Goal: Information Seeking & Learning: Learn about a topic

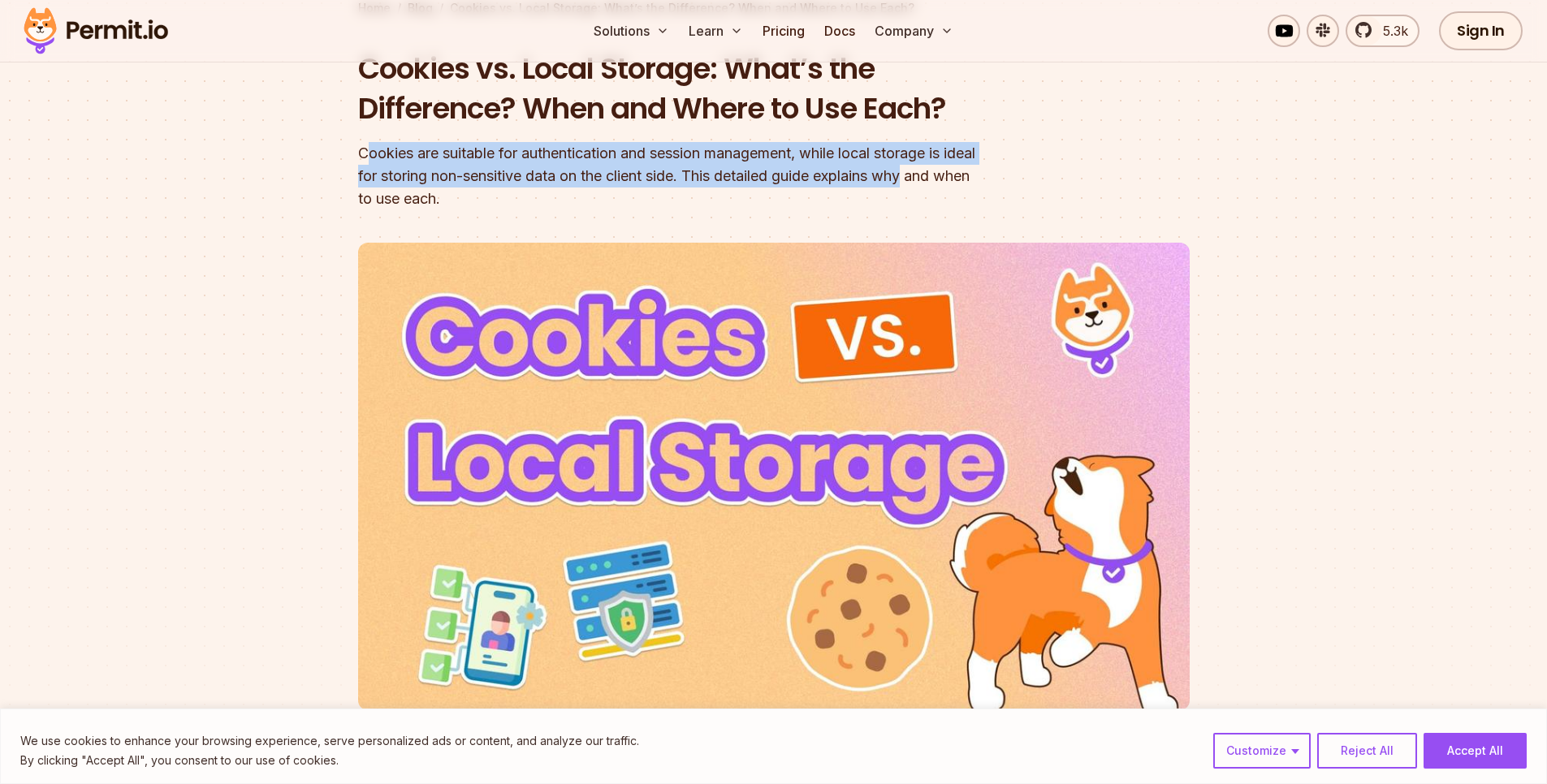
drag, startPoint x: 366, startPoint y: 159, endPoint x: 972, endPoint y: 165, distance: 606.0
click at [972, 165] on div "Cookies are suitable for authentication and session management, while local sto…" at bounding box center [670, 176] width 623 height 68
click at [536, 180] on div "Cookies are suitable for authentication and session management, while local sto…" at bounding box center [670, 176] width 623 height 68
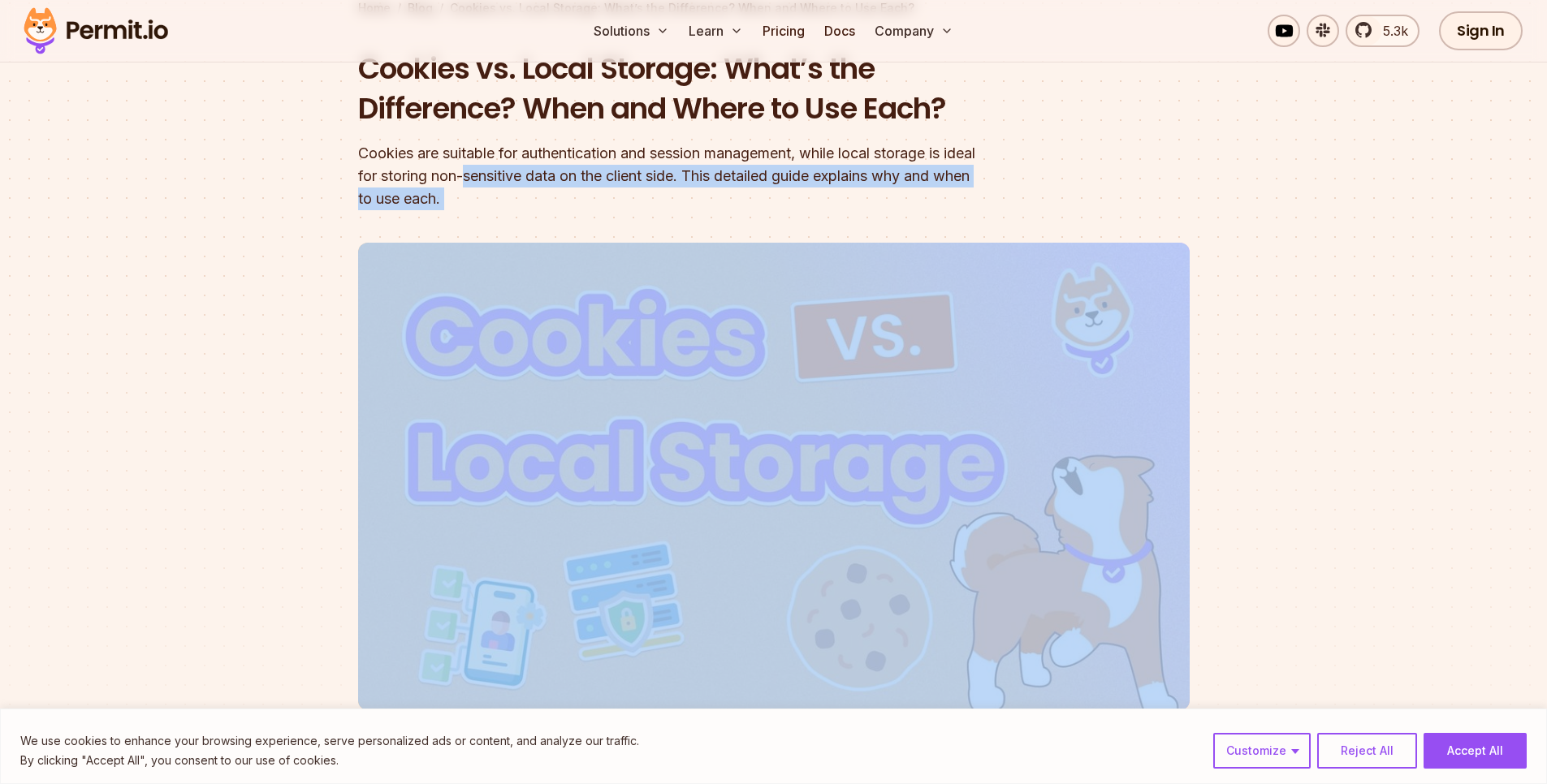
drag, startPoint x: 536, startPoint y: 180, endPoint x: 835, endPoint y: 188, distance: 299.1
click at [835, 188] on div "Cookies are suitable for authentication and session management, while local sto…" at bounding box center [670, 176] width 623 height 68
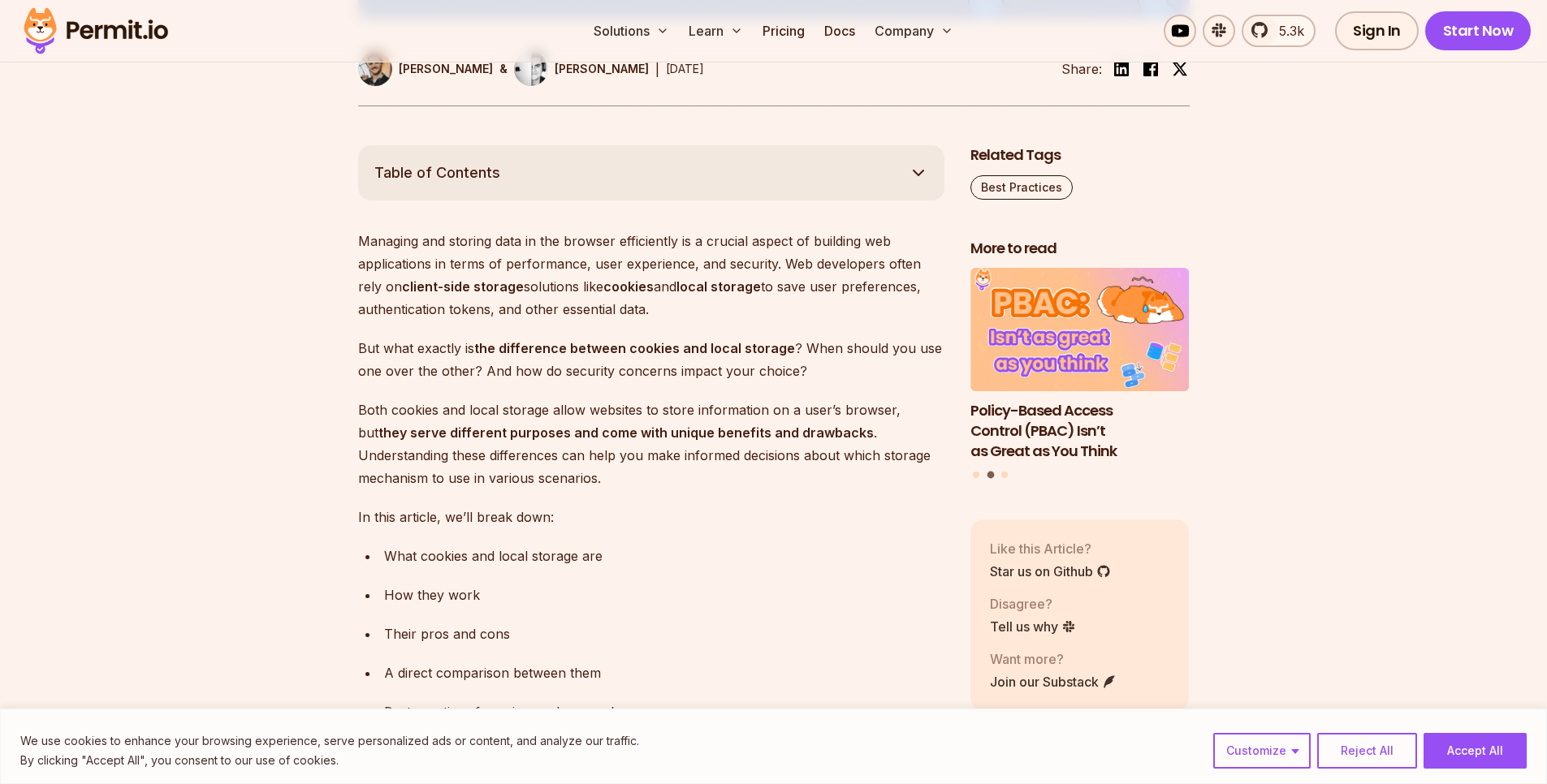
scroll to position [877, 0]
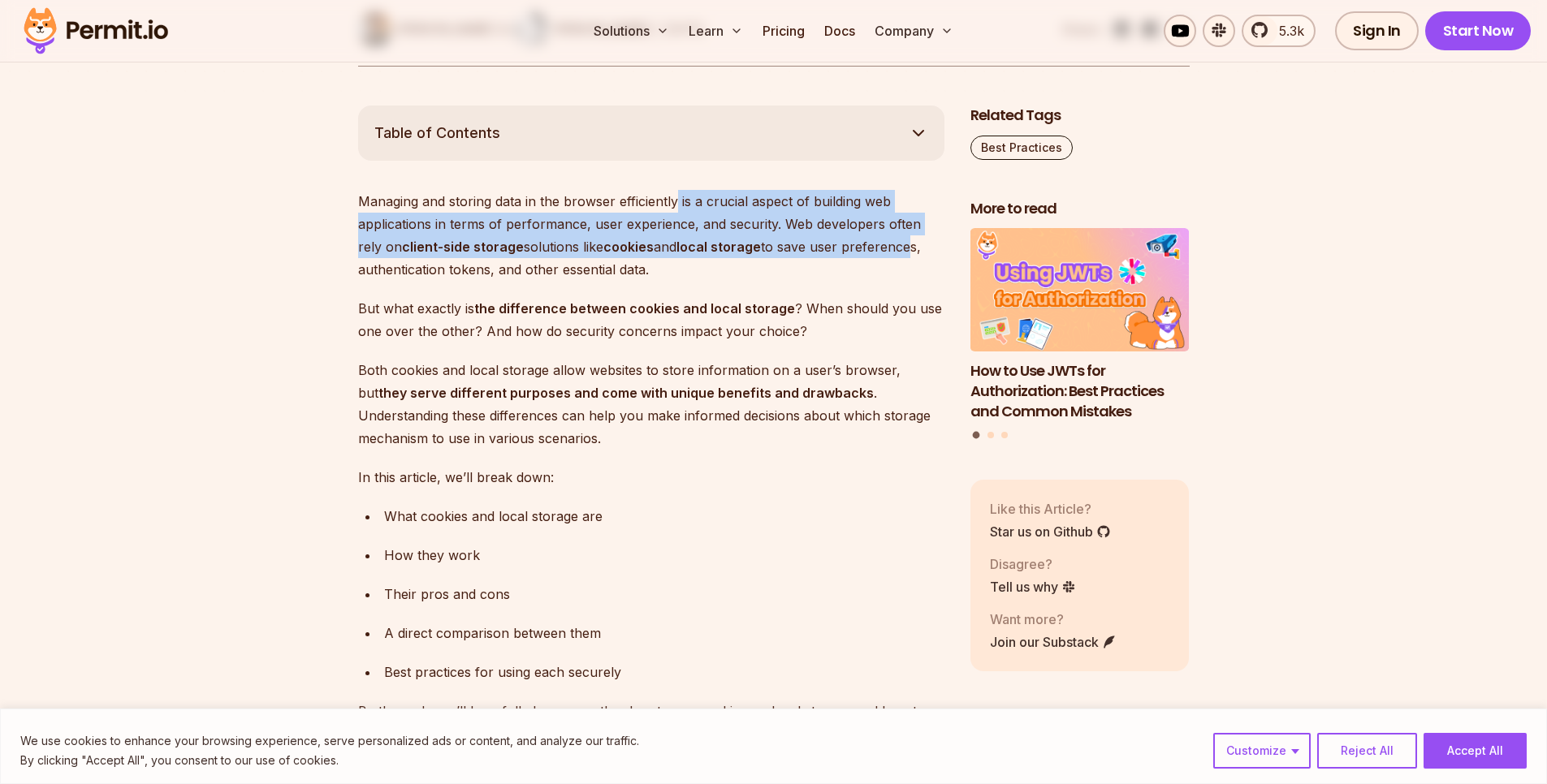
drag, startPoint x: 678, startPoint y: 209, endPoint x: 882, endPoint y: 238, distance: 206.1
click at [882, 238] on p "Managing and storing data in the browser efficiently is a crucial aspect of bui…" at bounding box center [651, 235] width 586 height 91
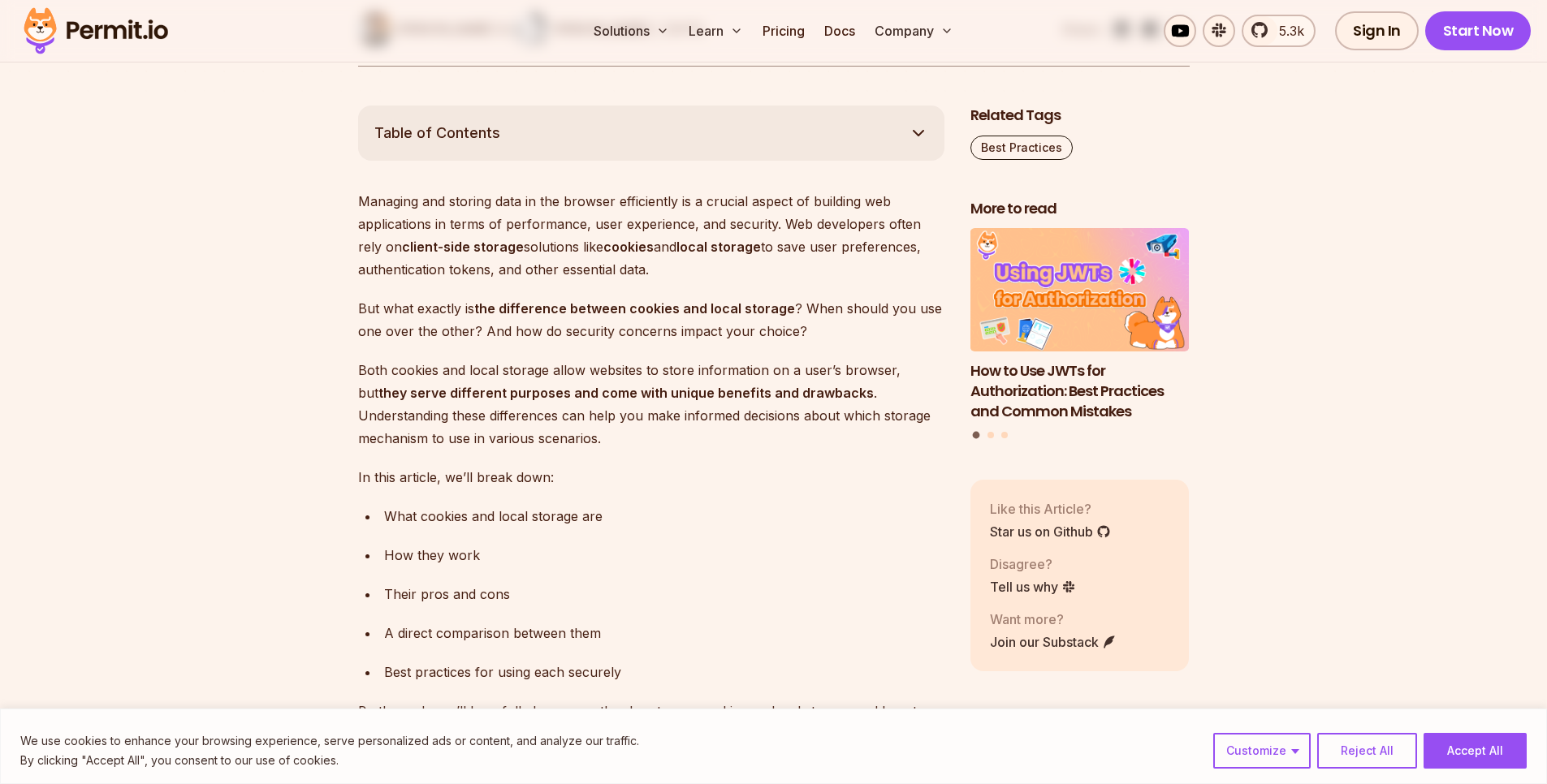
click at [839, 267] on p "Managing and storing data in the browser efficiently is a crucial aspect of bui…" at bounding box center [651, 235] width 586 height 91
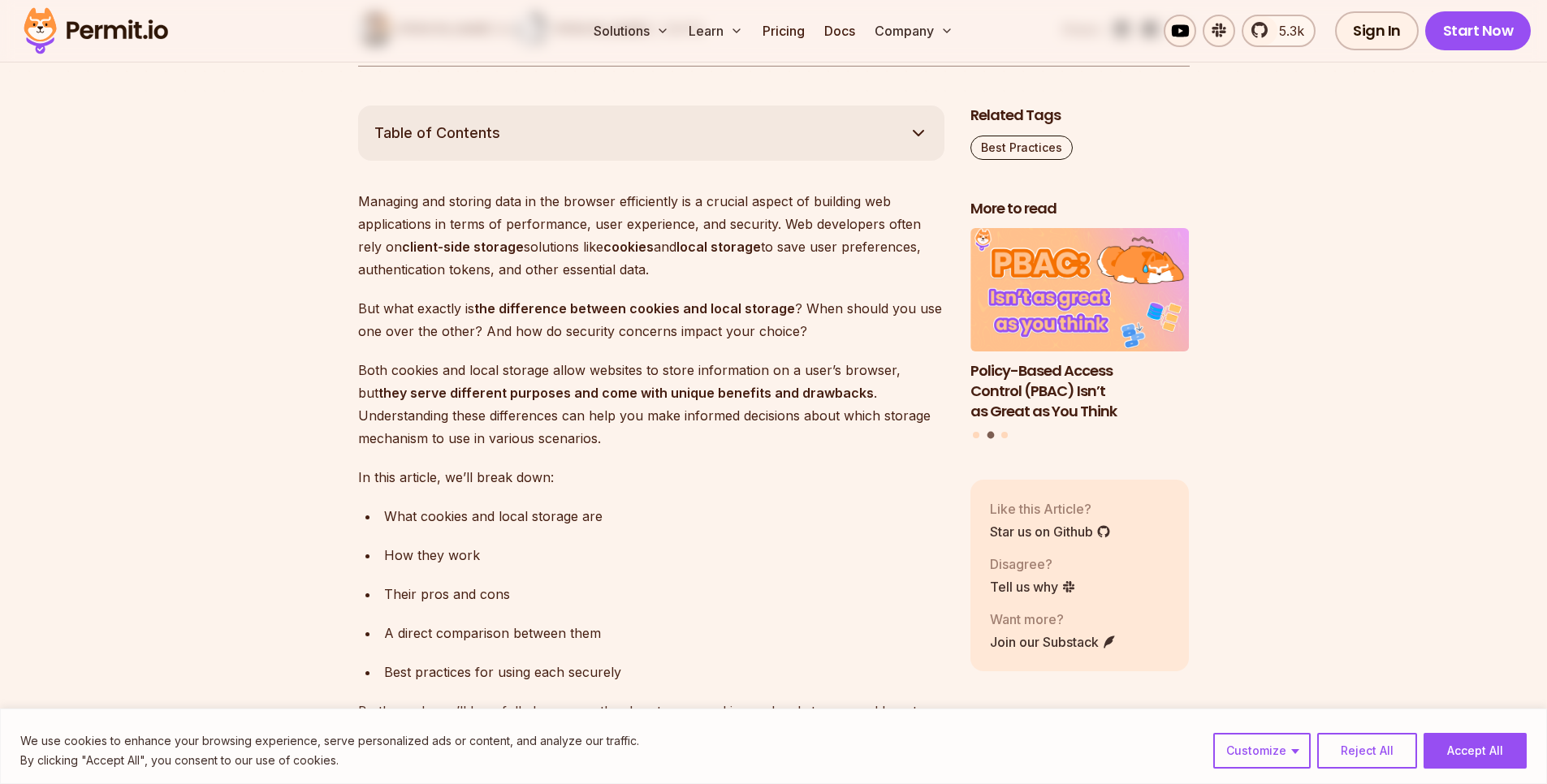
scroll to position [918, 0]
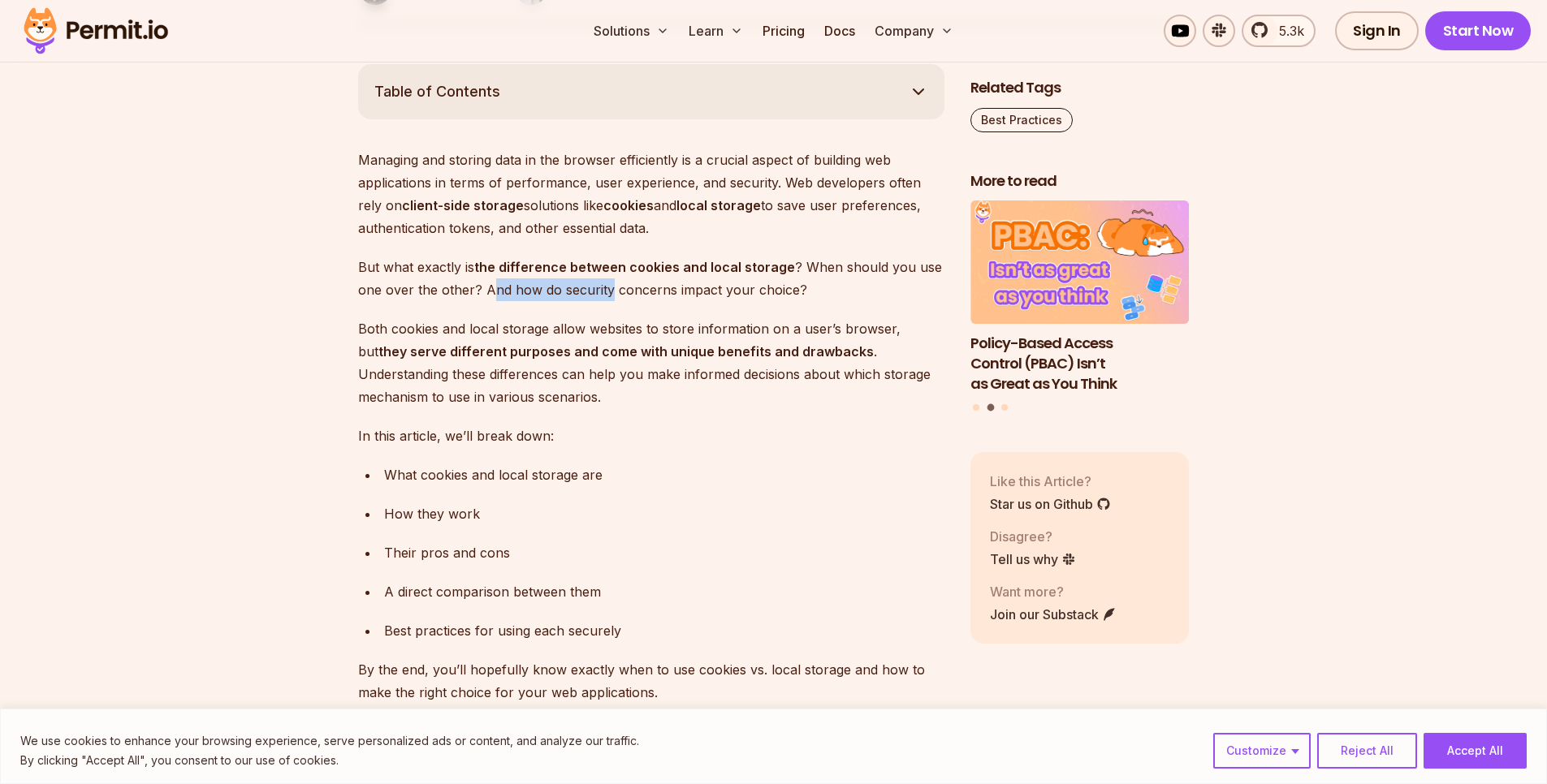
drag, startPoint x: 492, startPoint y: 291, endPoint x: 606, endPoint y: 297, distance: 114.2
click at [606, 297] on p "But what exactly is the difference between cookies and local storage ? When sho…" at bounding box center [651, 278] width 586 height 45
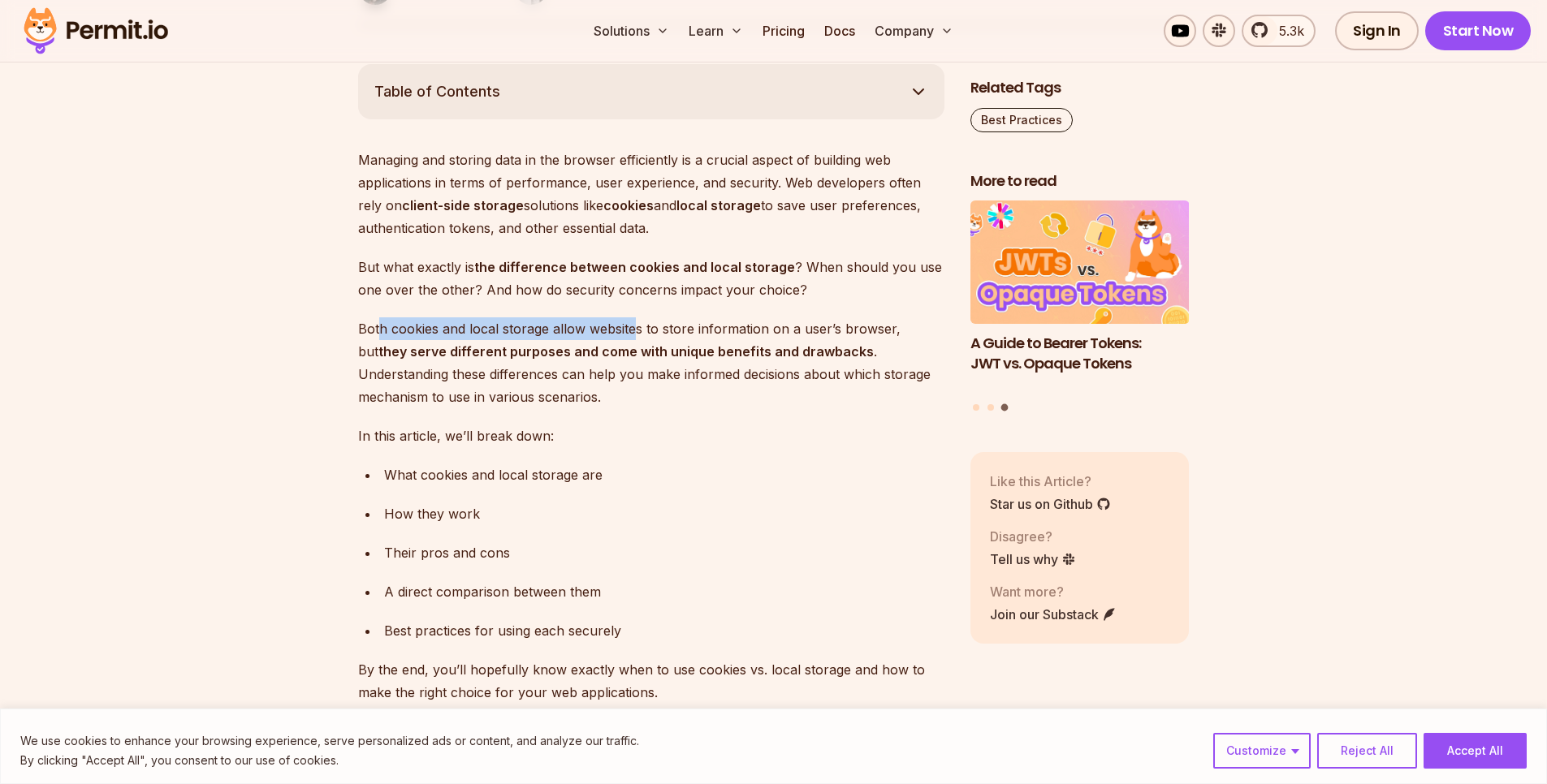
drag, startPoint x: 381, startPoint y: 335, endPoint x: 633, endPoint y: 339, distance: 252.0
click at [633, 339] on p "Both cookies and local storage allow websites to store information on a user’s …" at bounding box center [651, 363] width 586 height 91
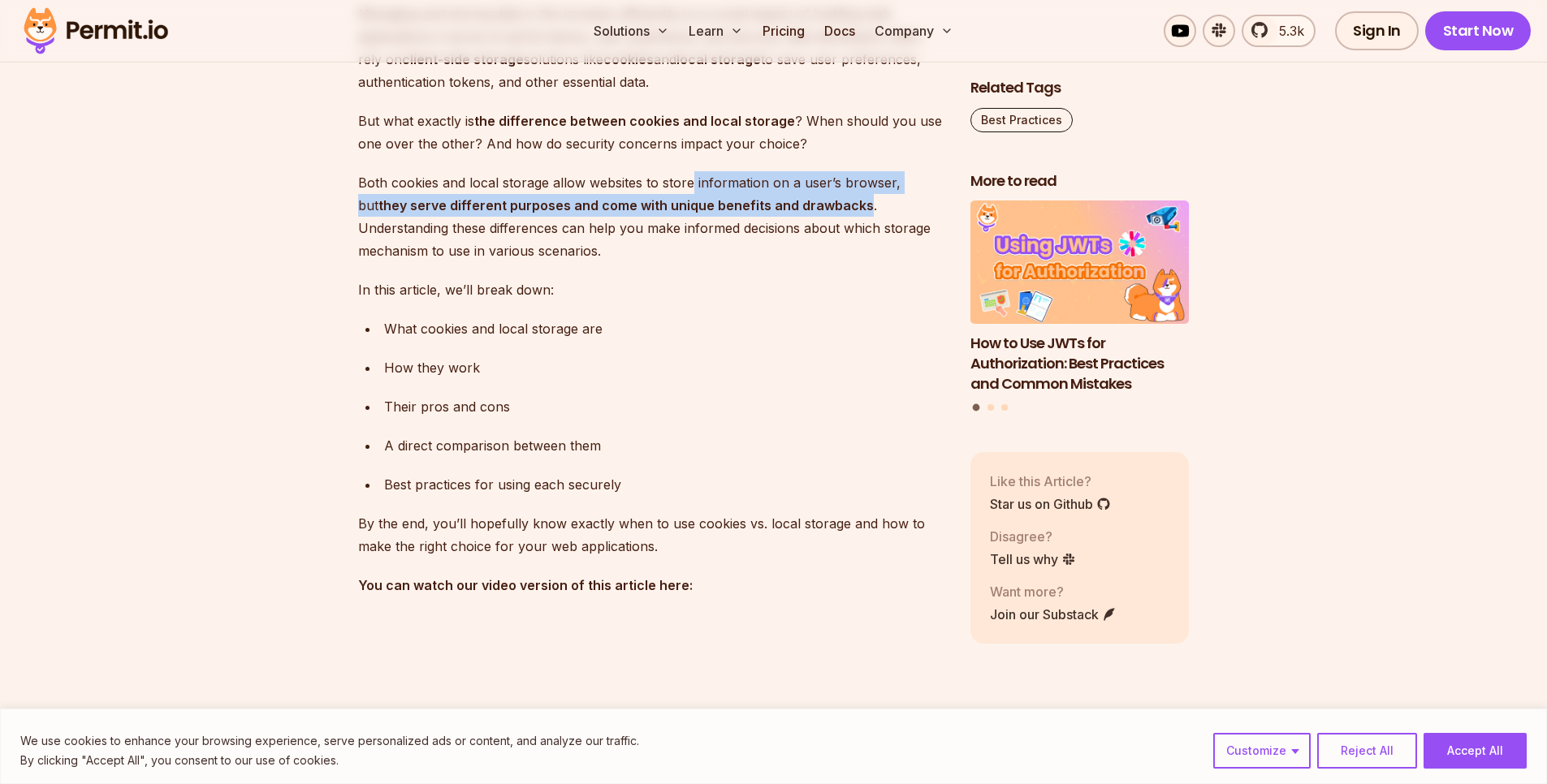
drag, startPoint x: 688, startPoint y: 186, endPoint x: 839, endPoint y: 213, distance: 153.4
click at [839, 213] on p "Both cookies and local storage allow websites to store information on a user’s …" at bounding box center [651, 216] width 586 height 91
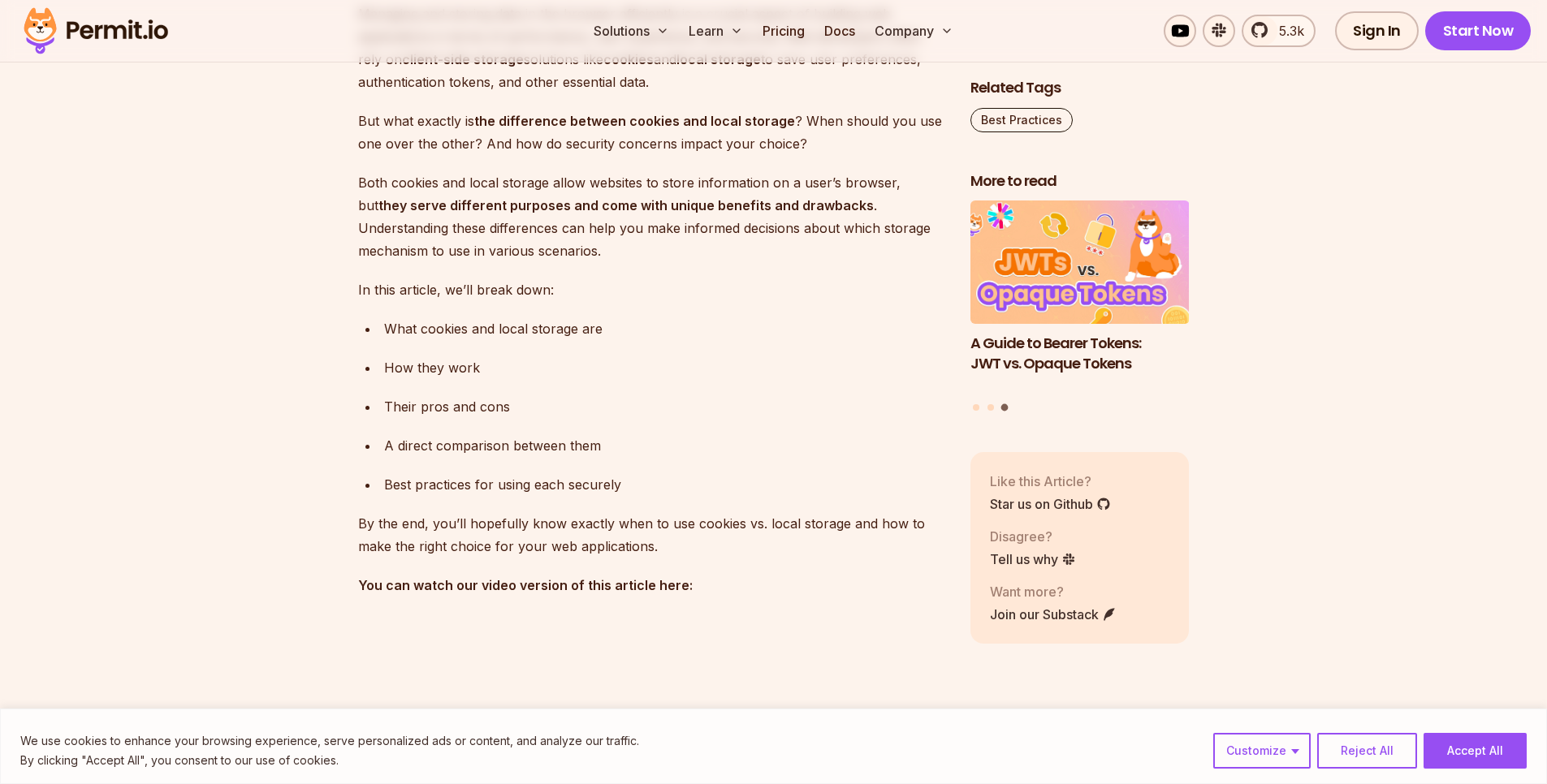
click at [542, 438] on div "A direct comparison between them" at bounding box center [664, 445] width 560 height 23
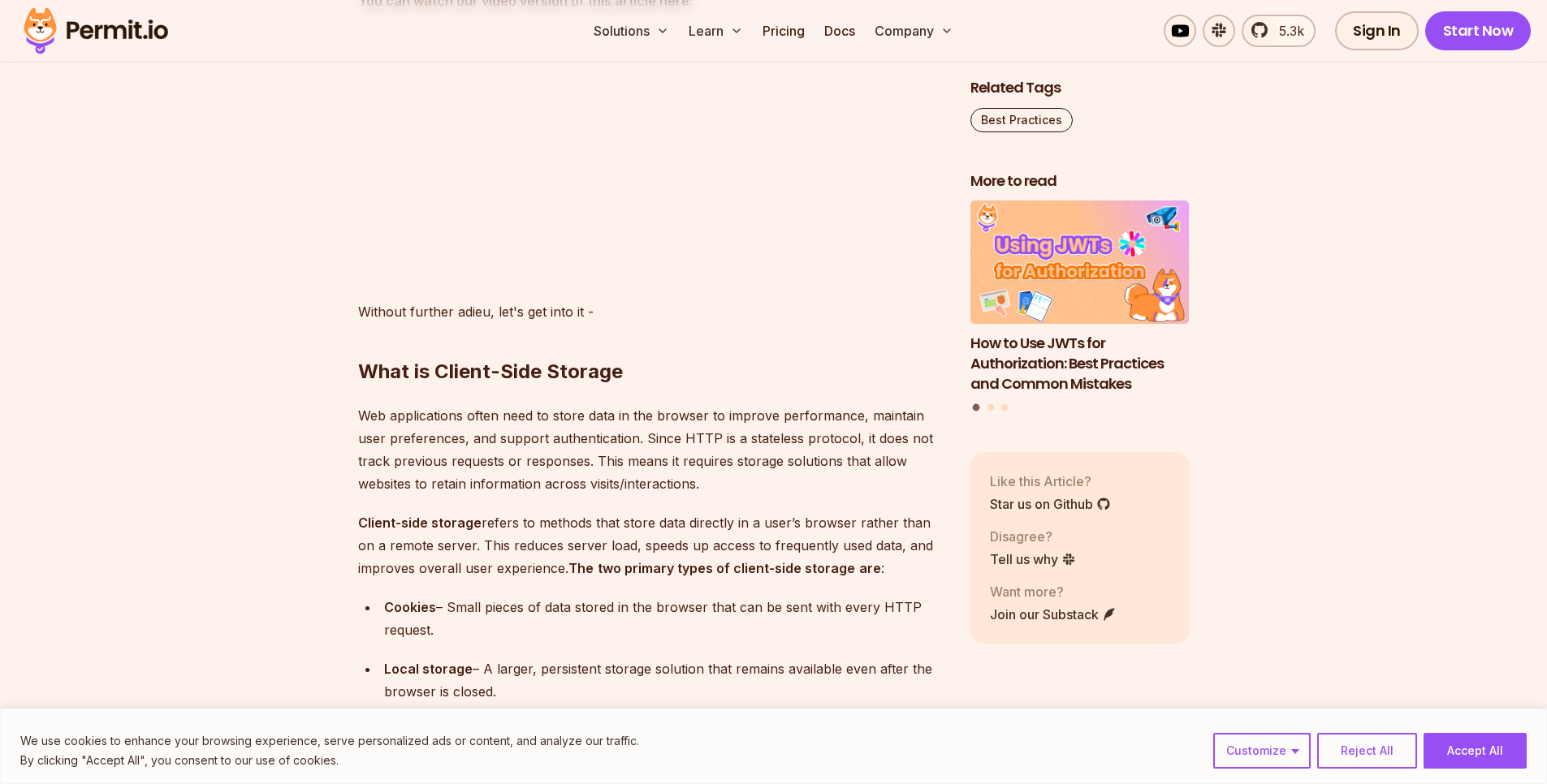
scroll to position [1794, 0]
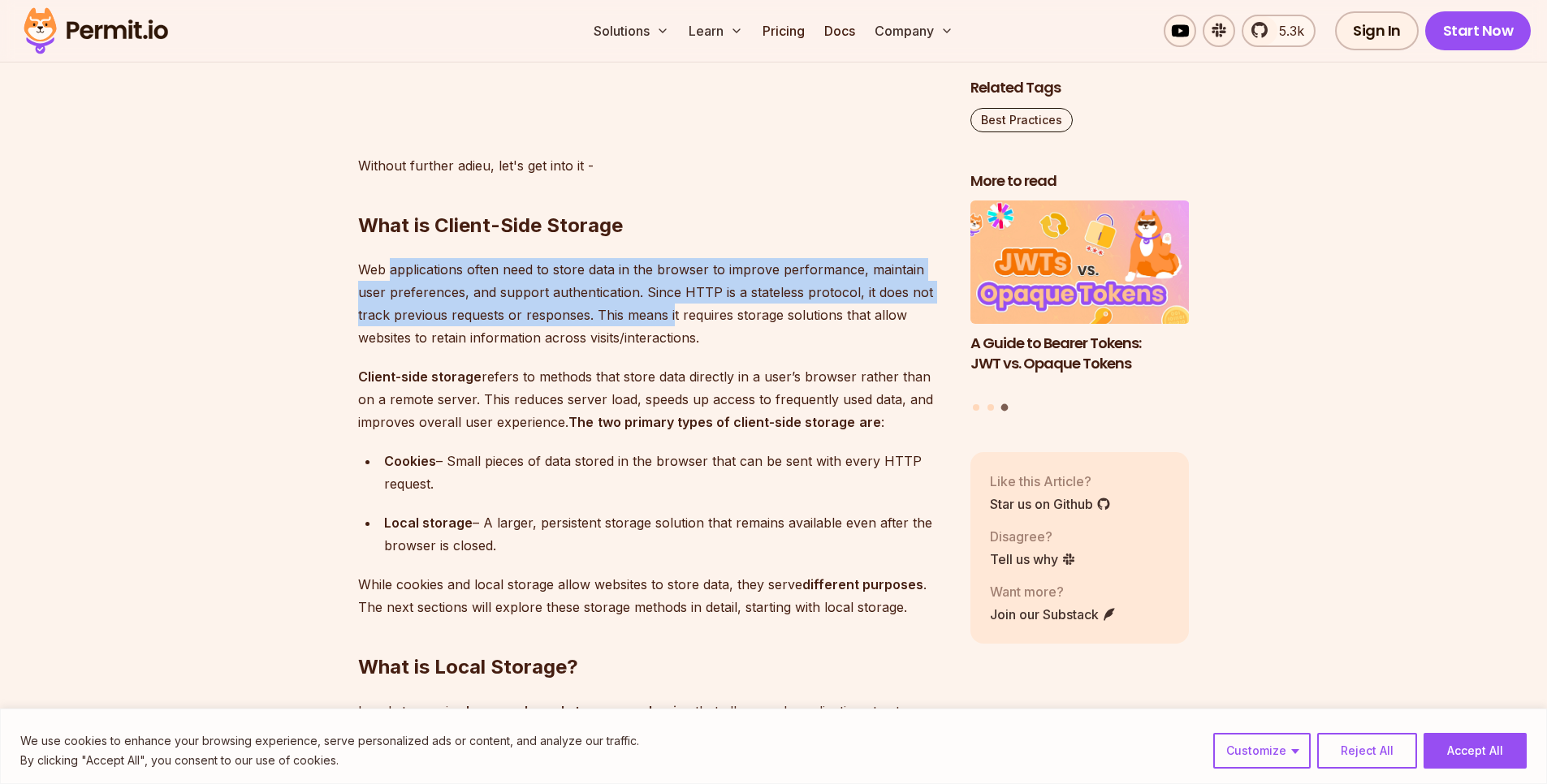
drag, startPoint x: 392, startPoint y: 260, endPoint x: 671, endPoint y: 323, distance: 286.0
click at [671, 323] on p "Web applications often need to store data in the browser to improve performance…" at bounding box center [651, 303] width 586 height 91
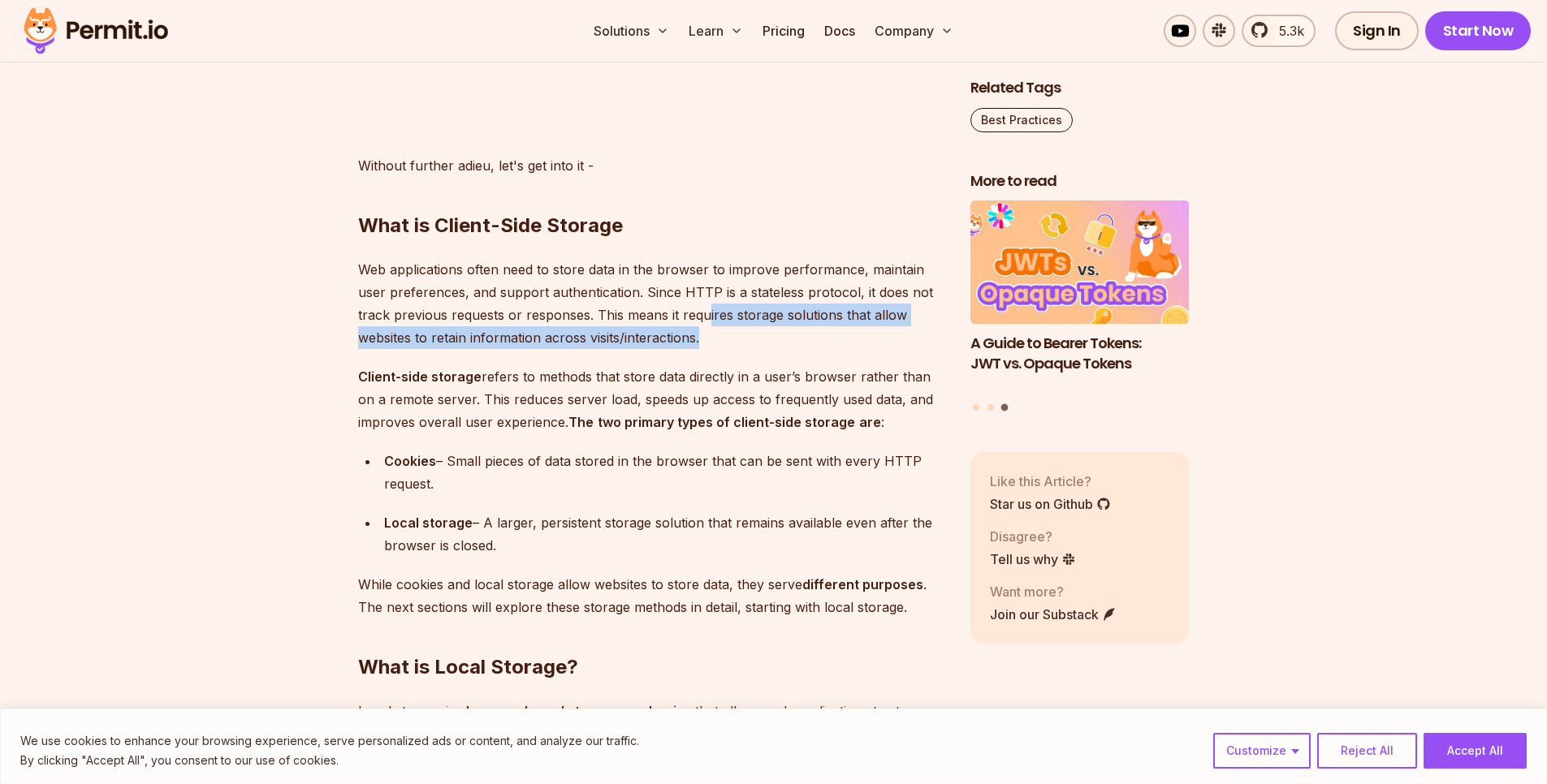
drag, startPoint x: 704, startPoint y: 321, endPoint x: 900, endPoint y: 329, distance: 196.2
click at [900, 329] on p "Web applications often need to store data in the browser to improve performance…" at bounding box center [651, 303] width 586 height 91
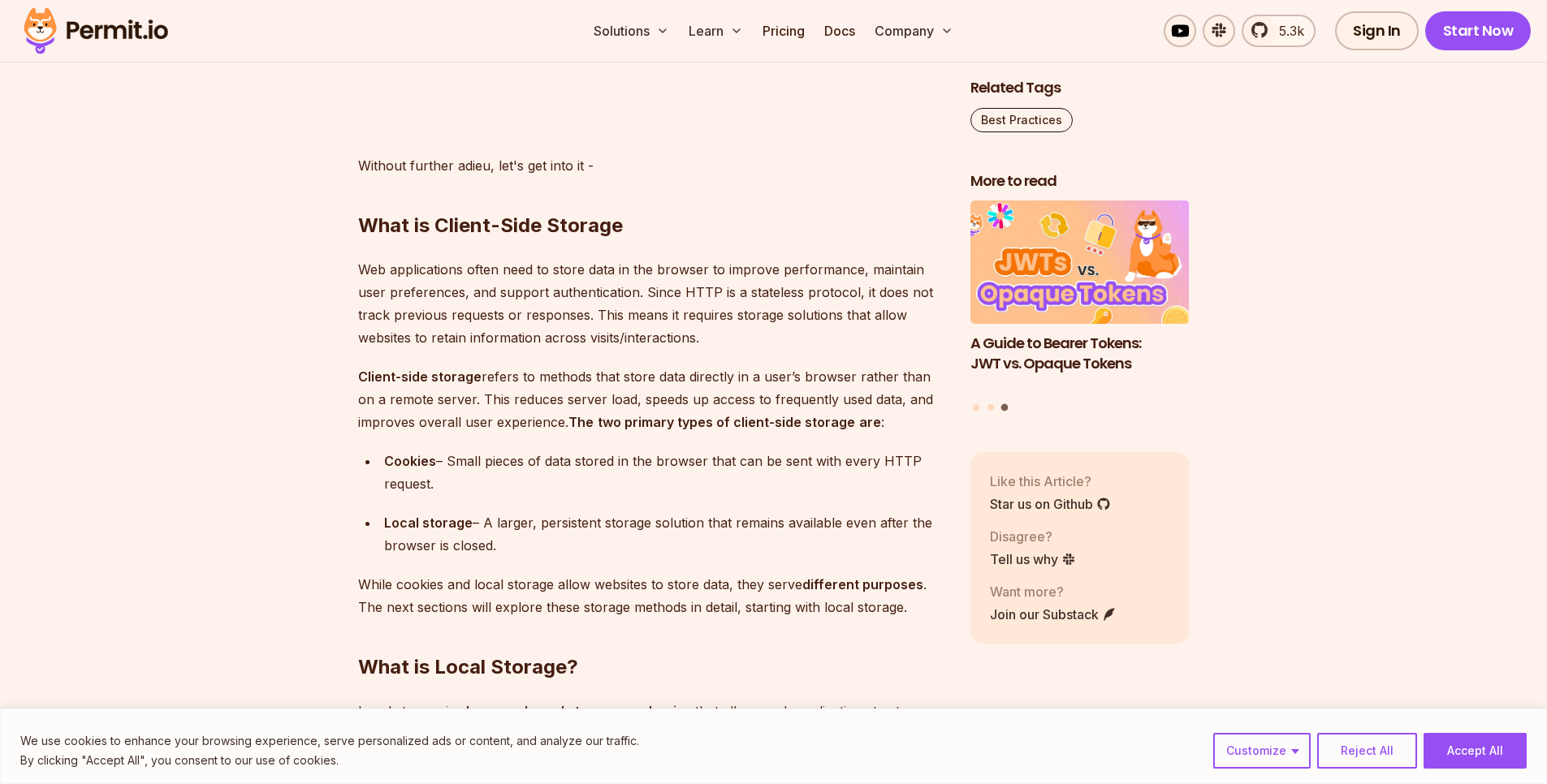
click at [440, 394] on p "Client-side storage refers to methods that store data directly in a user’s brow…" at bounding box center [651, 399] width 586 height 68
drag, startPoint x: 355, startPoint y: 375, endPoint x: 479, endPoint y: 376, distance: 124.0
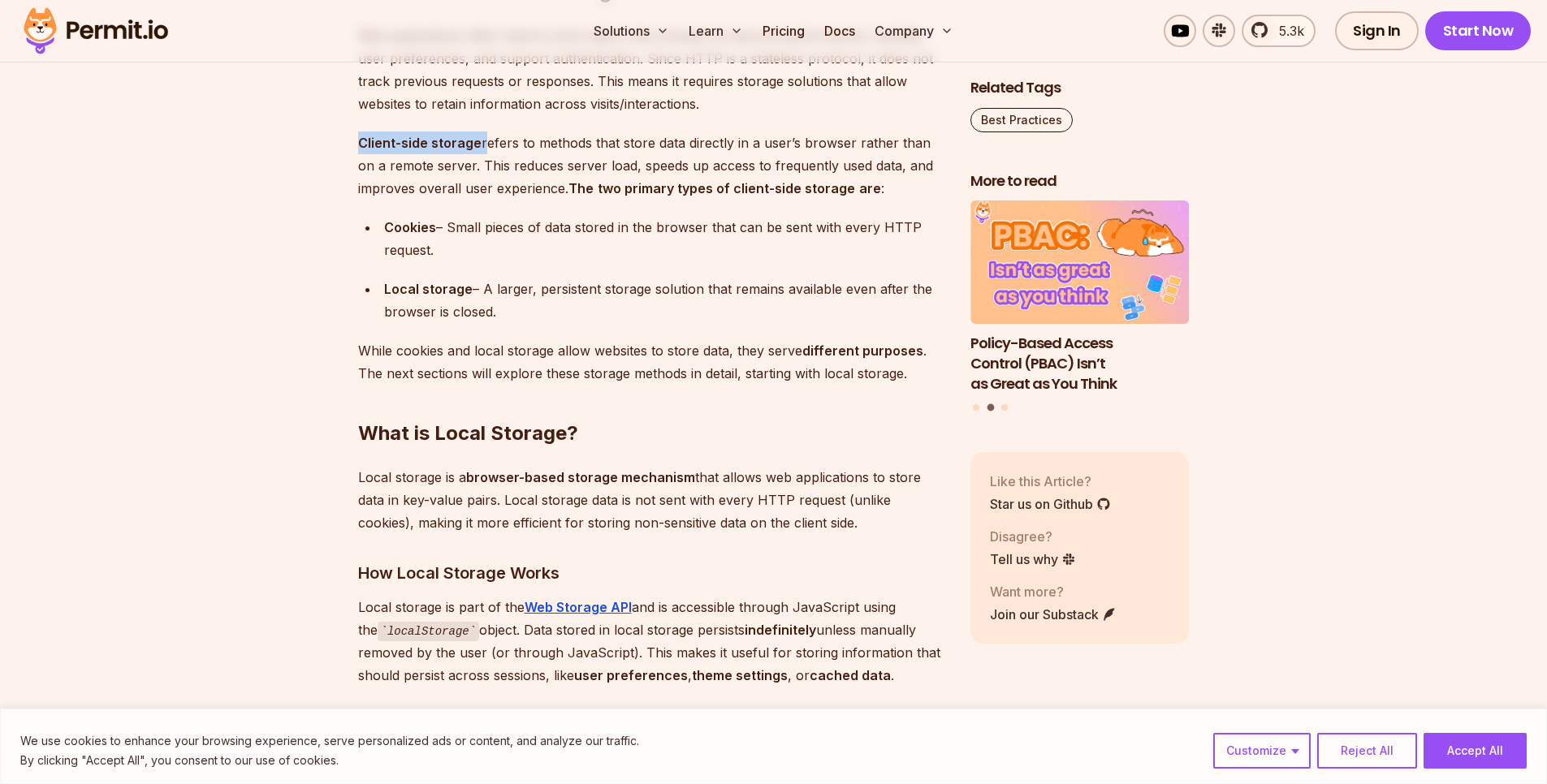
scroll to position [2087, 0]
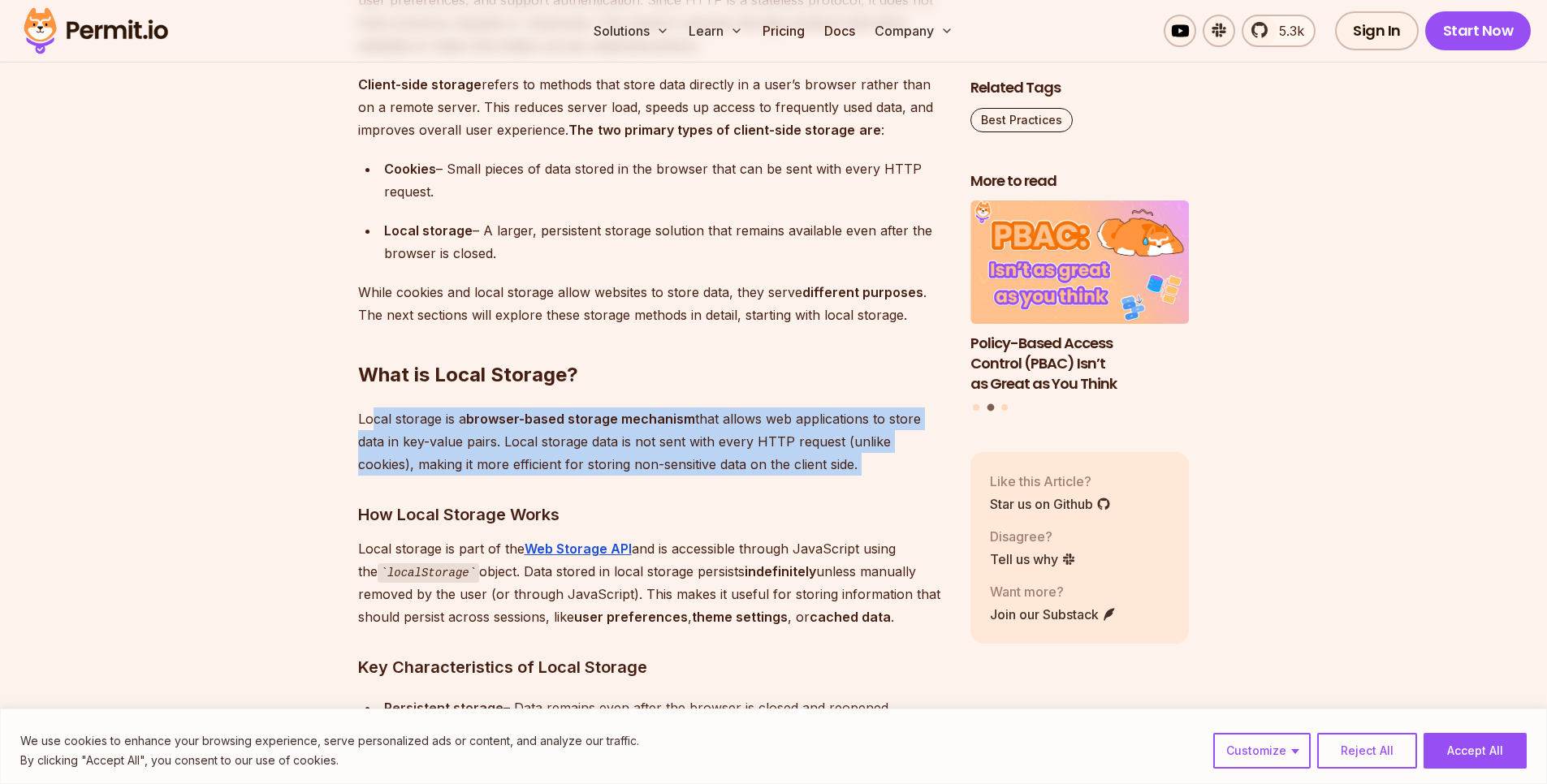
drag, startPoint x: 375, startPoint y: 415, endPoint x: 879, endPoint y: 490, distance: 509.5
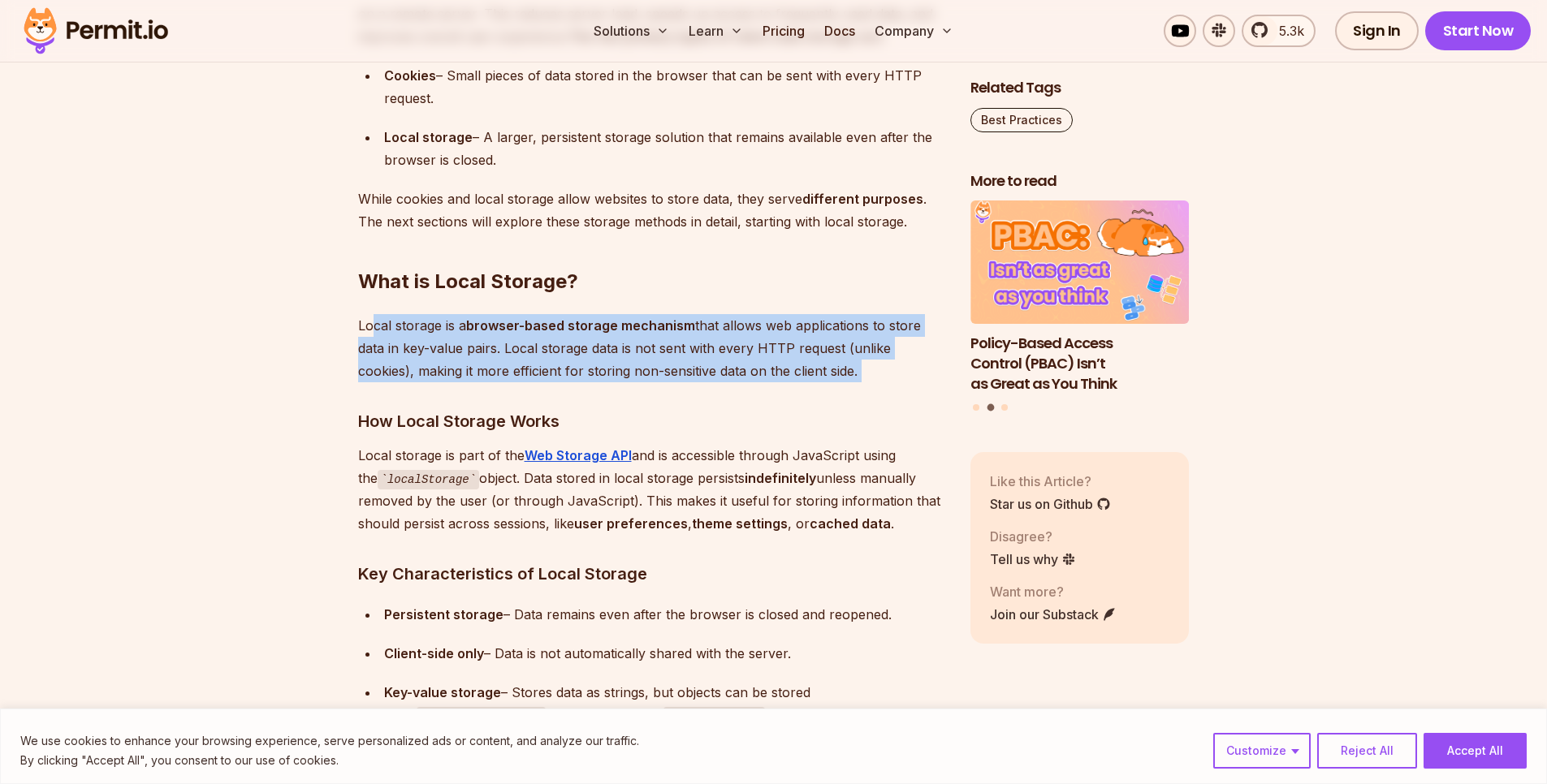
scroll to position [2233, 0]
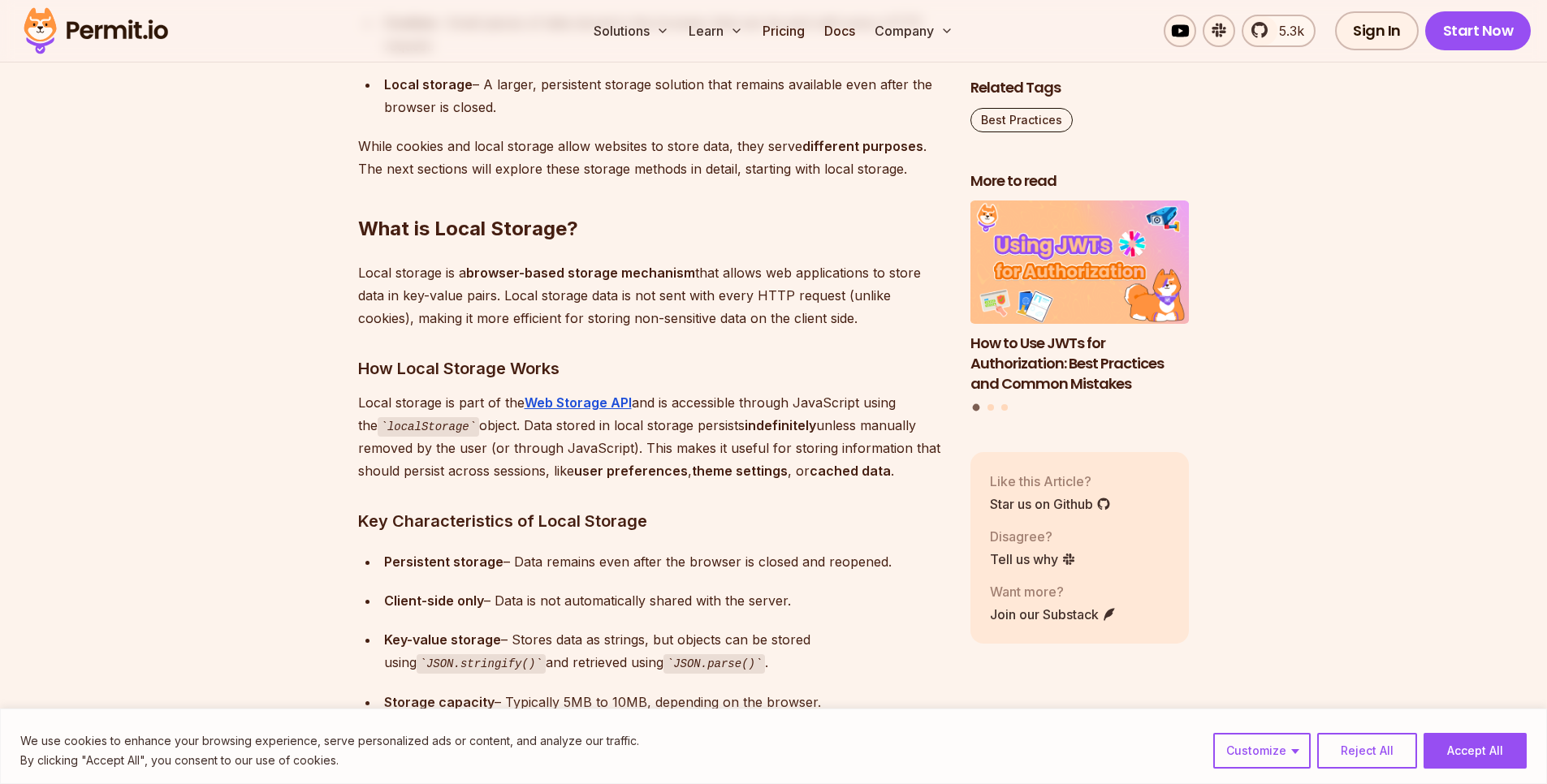
click at [680, 575] on ul "Persistent storage – Data remains even after the browser is closed and reopened…" at bounding box center [651, 632] width 586 height 163
